Goal: Find specific page/section: Find specific page/section

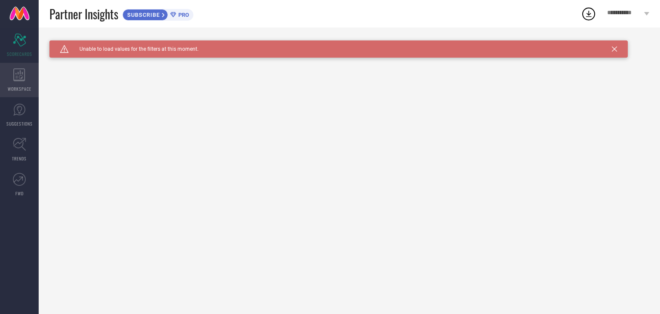
click at [19, 83] on div "WORKSPACE" at bounding box center [19, 80] width 39 height 34
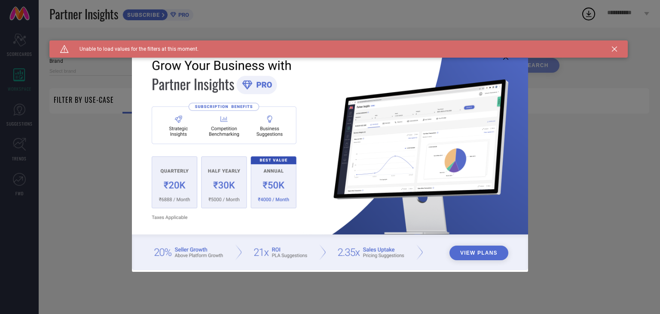
type input "1 STOP FASHION"
type input "All"
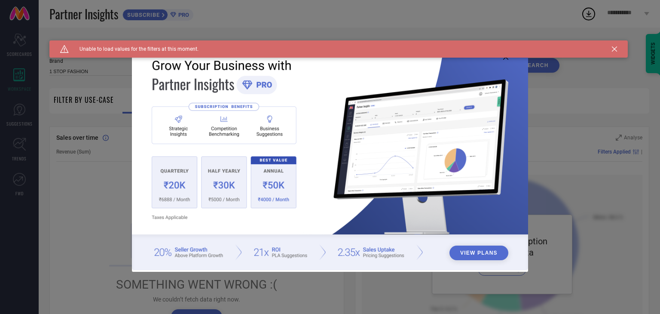
click at [614, 51] on icon at bounding box center [614, 48] width 5 height 5
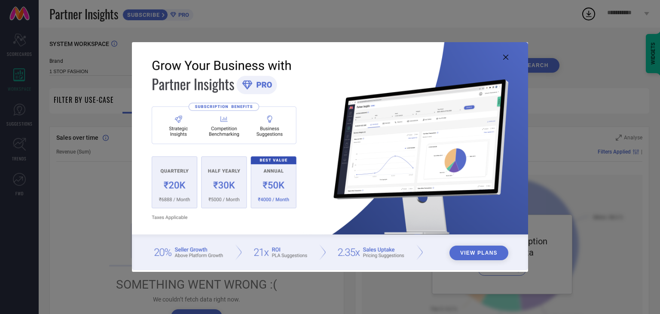
click at [504, 55] on icon at bounding box center [505, 57] width 5 height 5
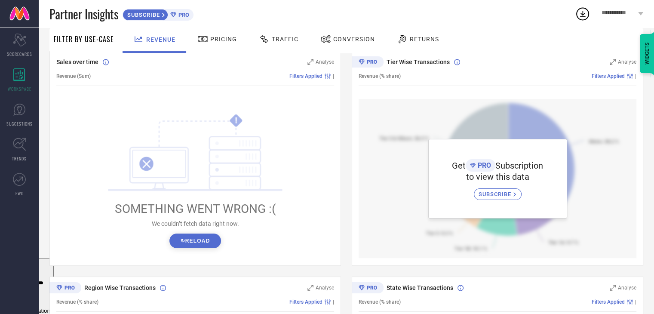
scroll to position [76, 0]
click at [201, 248] on button "↻ Reload" at bounding box center [194, 240] width 51 height 15
click at [221, 40] on span "Pricing" at bounding box center [223, 39] width 27 height 7
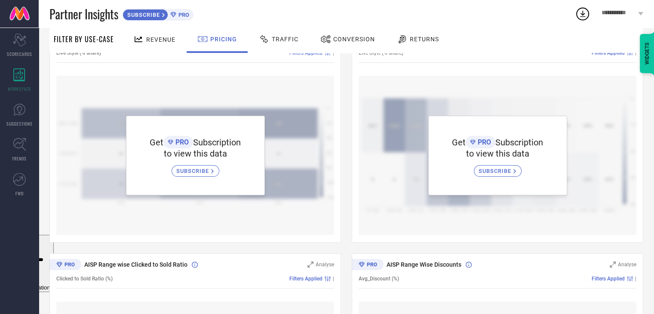
scroll to position [100, 0]
click at [20, 110] on icon at bounding box center [19, 109] width 13 height 13
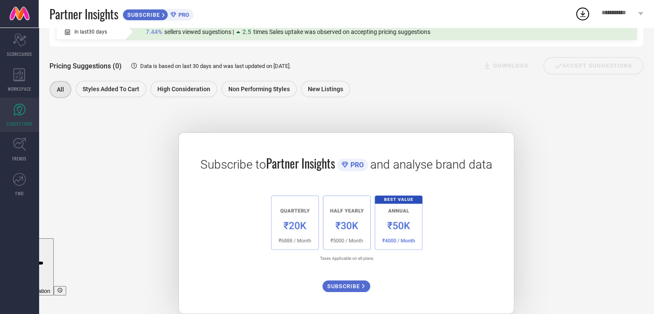
scroll to position [121, 0]
